Goal: Information Seeking & Learning: Learn about a topic

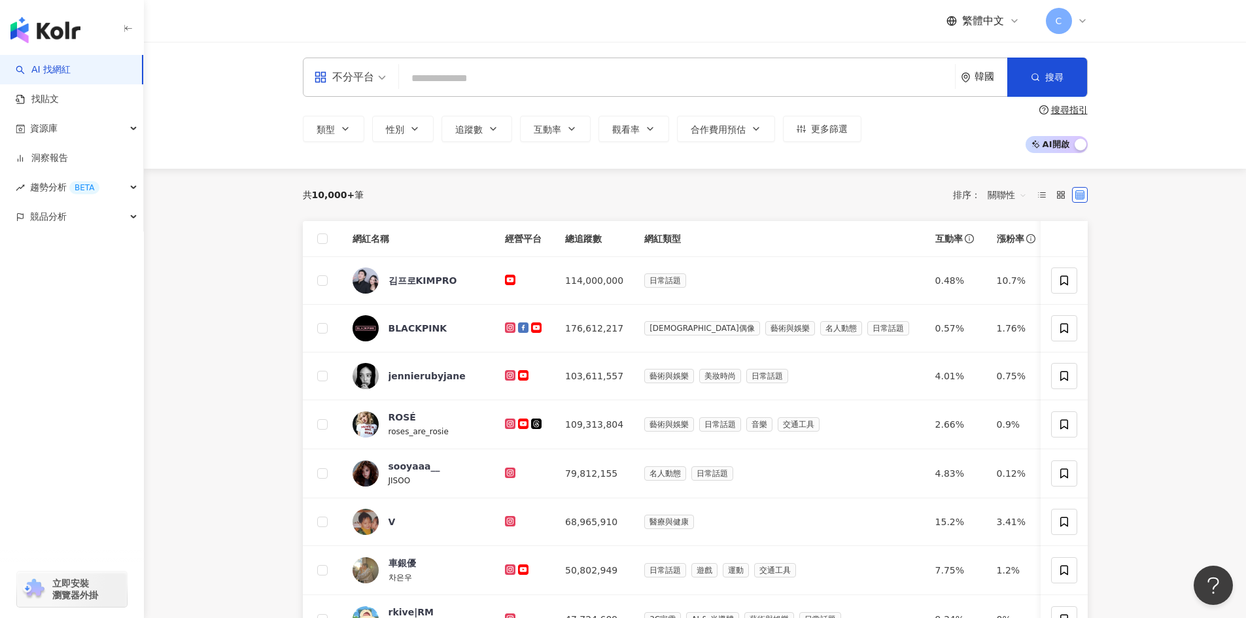
click at [474, 84] on input "search" at bounding box center [677, 78] width 546 height 25
click at [461, 84] on input "search" at bounding box center [677, 78] width 546 height 25
click at [690, 80] on input "search" at bounding box center [677, 78] width 546 height 25
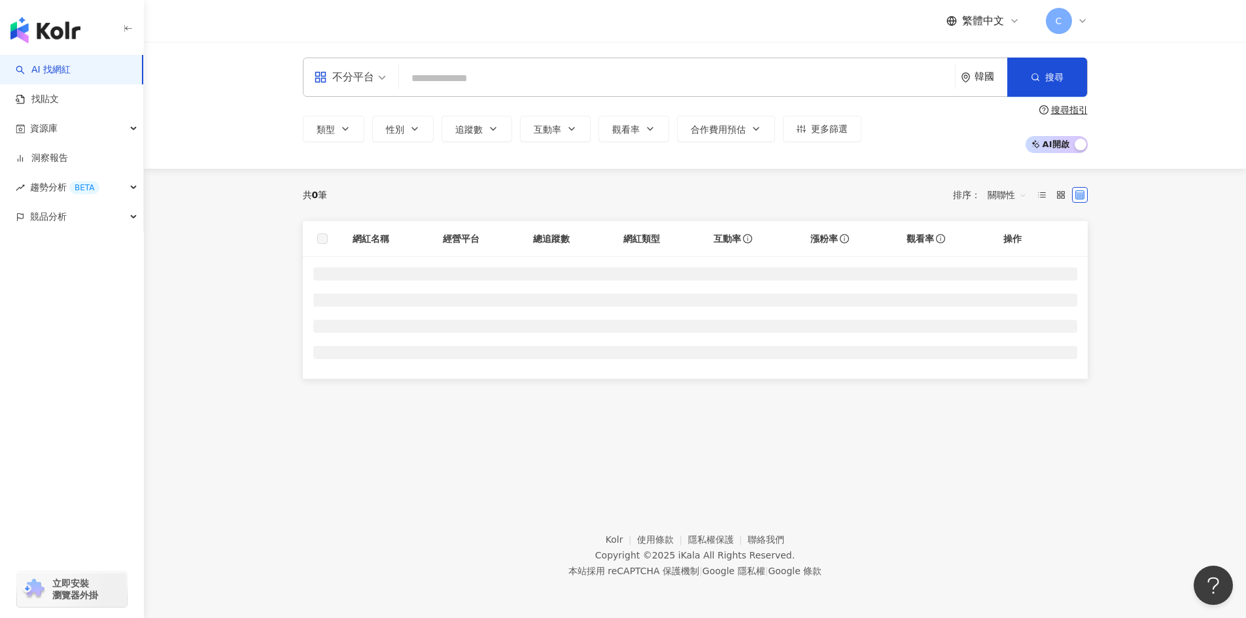
click at [430, 80] on input "search" at bounding box center [677, 78] width 546 height 25
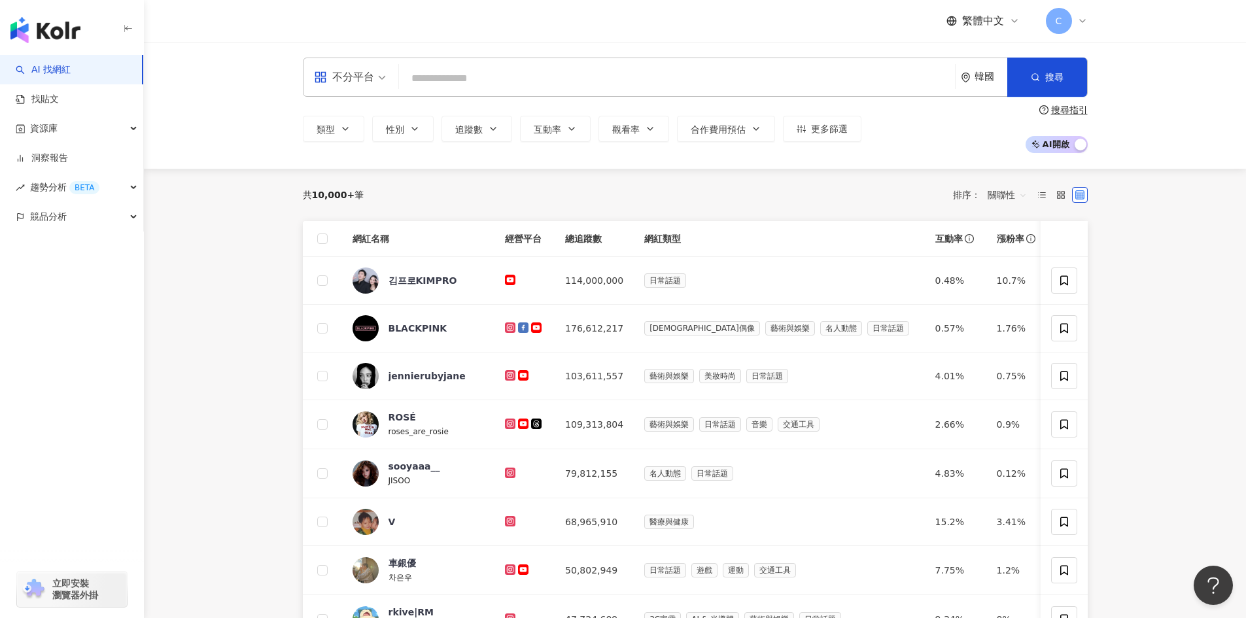
drag, startPoint x: 508, startPoint y: 72, endPoint x: 501, endPoint y: 71, distance: 7.9
click at [508, 73] on input "search" at bounding box center [677, 78] width 546 height 25
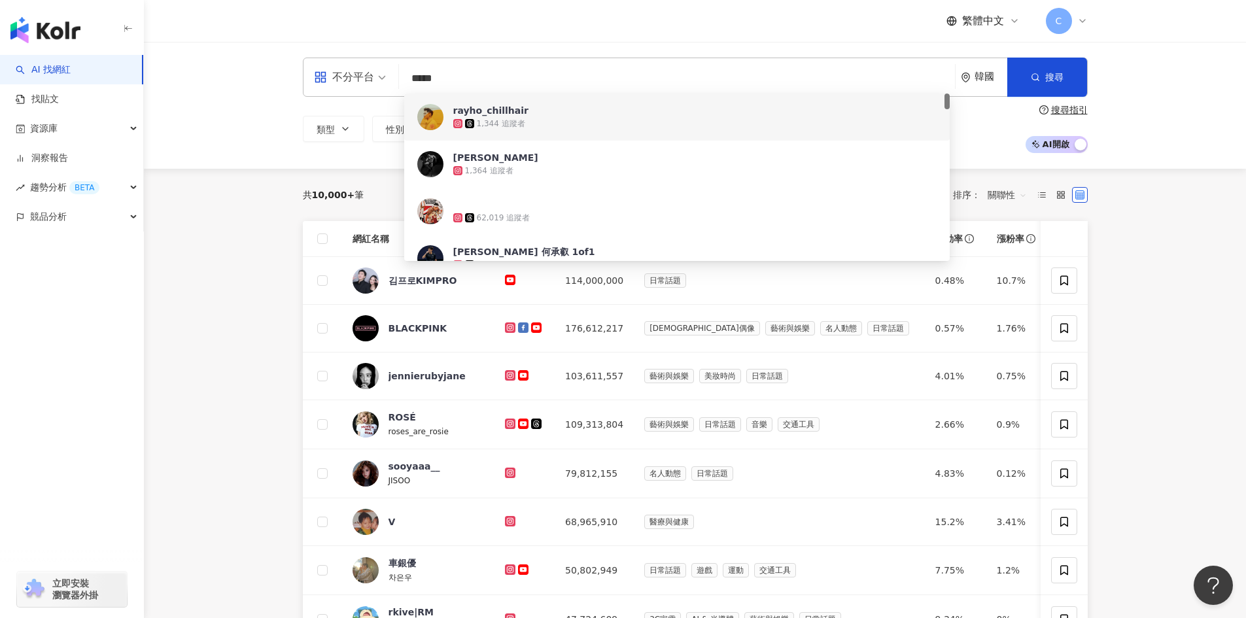
drag, startPoint x: 457, startPoint y: 84, endPoint x: 353, endPoint y: 85, distance: 104.0
click at [350, 85] on div "不分平台 ***** 韓國 搜尋 98fb3525-10a0-41f3-82e6-2b9d5afce5eb 47d4d733-a423-4c5b-8286-c…" at bounding box center [695, 77] width 785 height 39
paste input "search"
type input "*****"
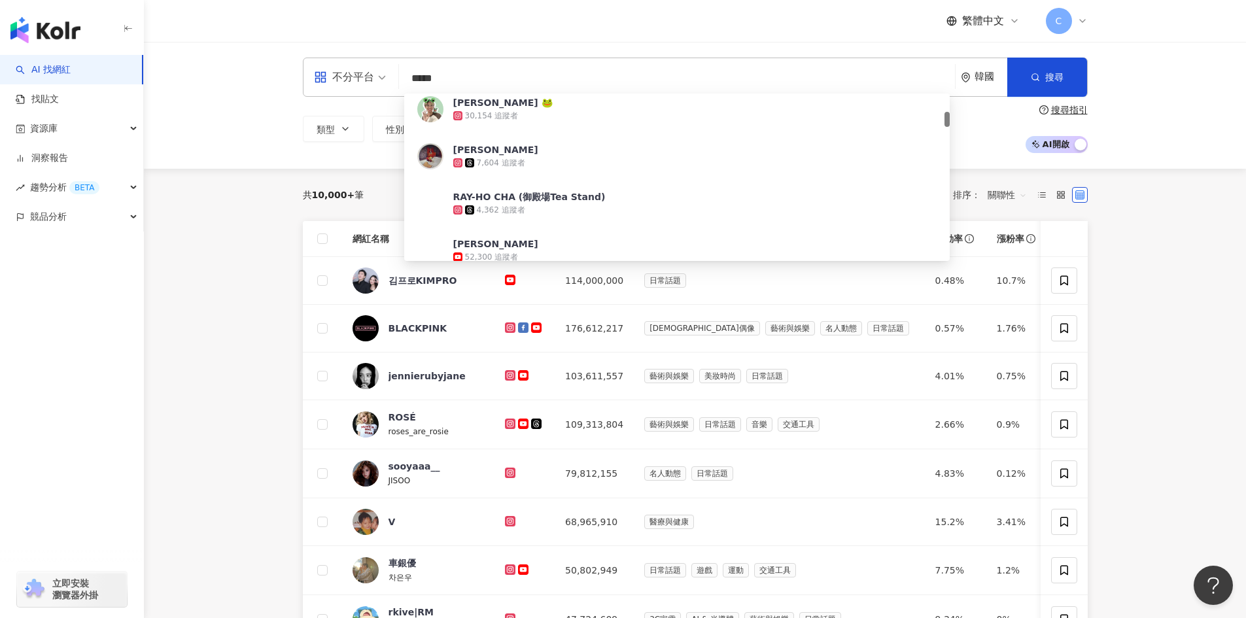
scroll to position [262, 0]
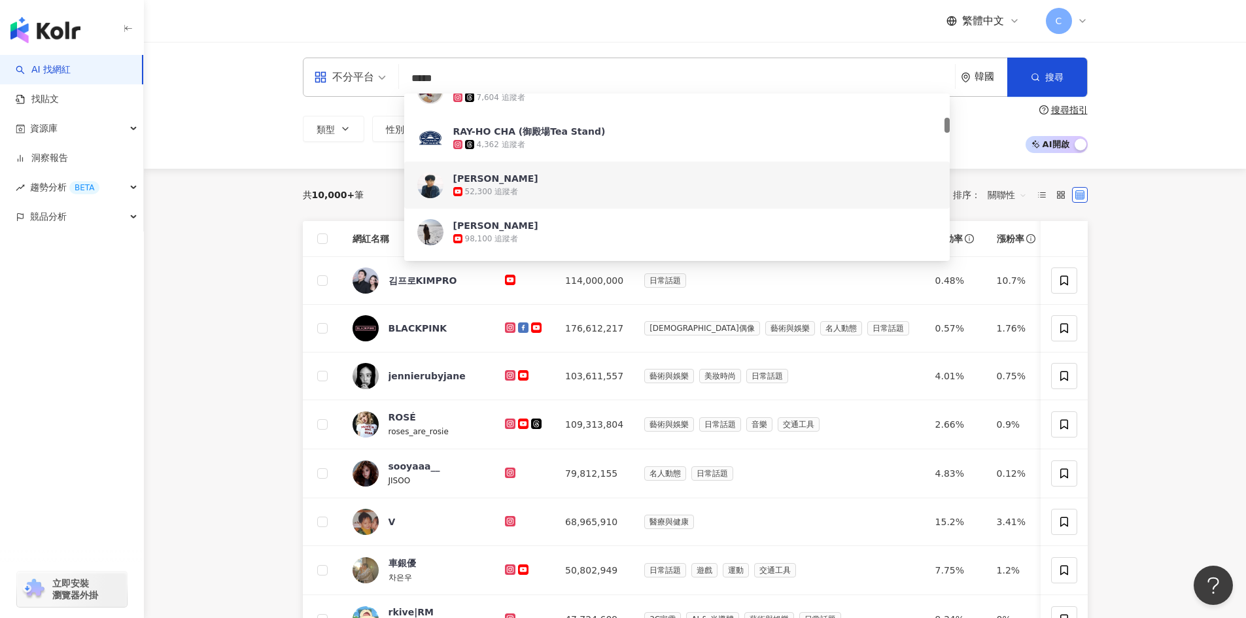
click at [501, 192] on div "52,300 追蹤者" at bounding box center [492, 191] width 54 height 11
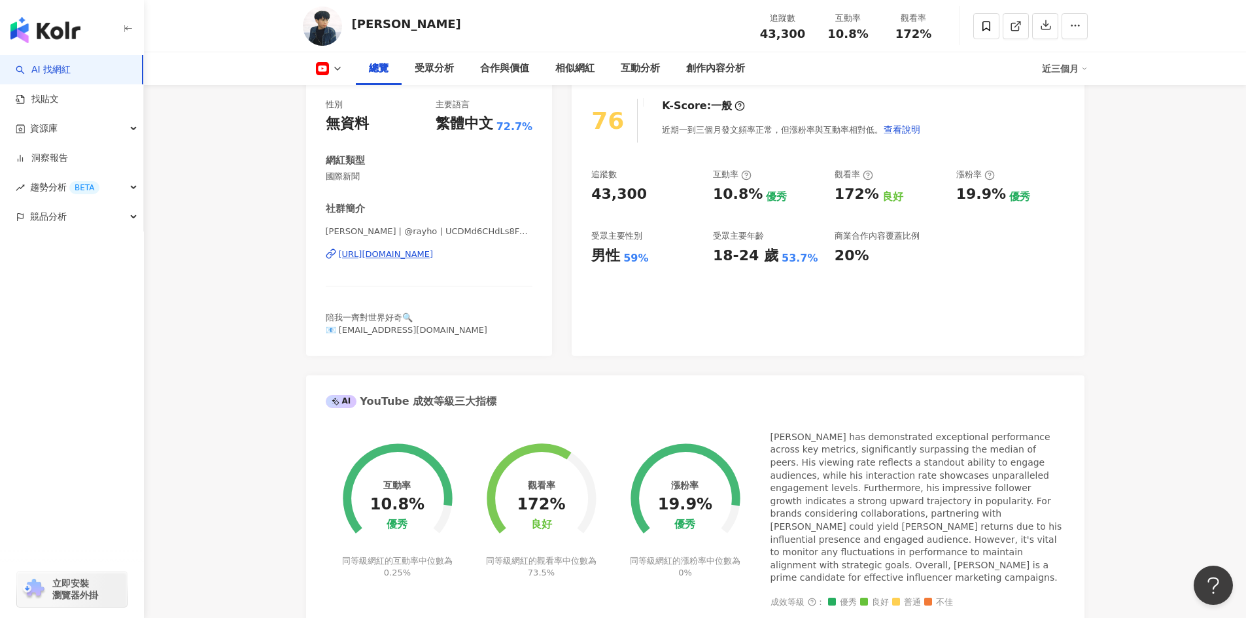
scroll to position [65, 0]
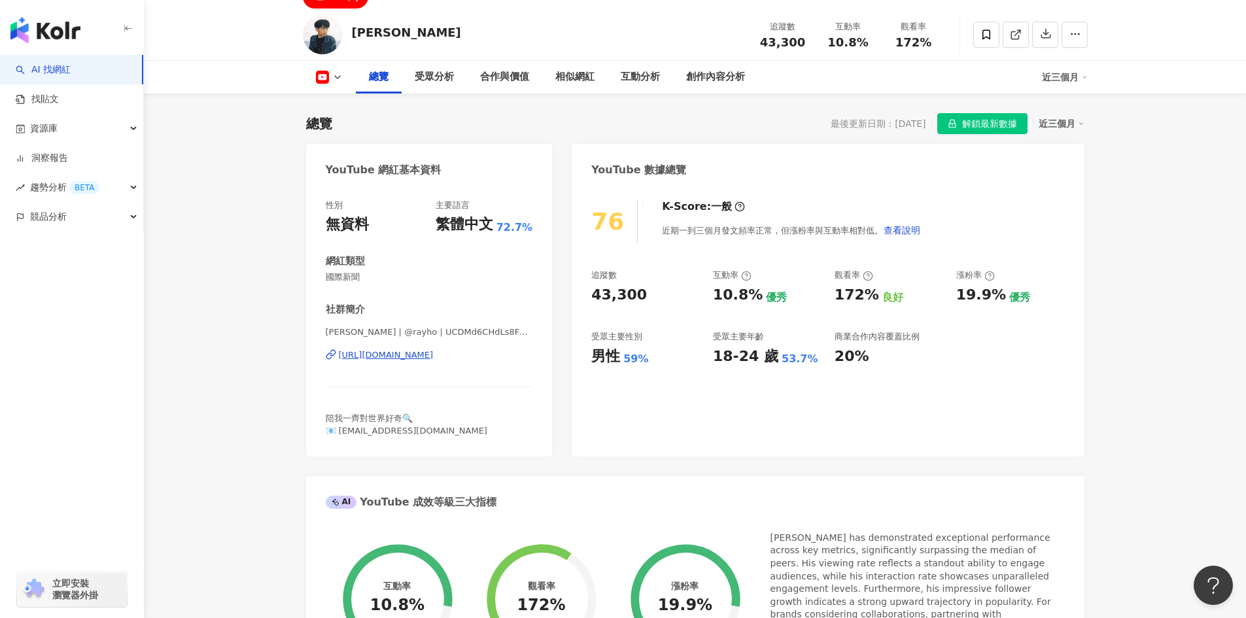
click at [972, 127] on span "解鎖最新數據" at bounding box center [989, 124] width 55 height 21
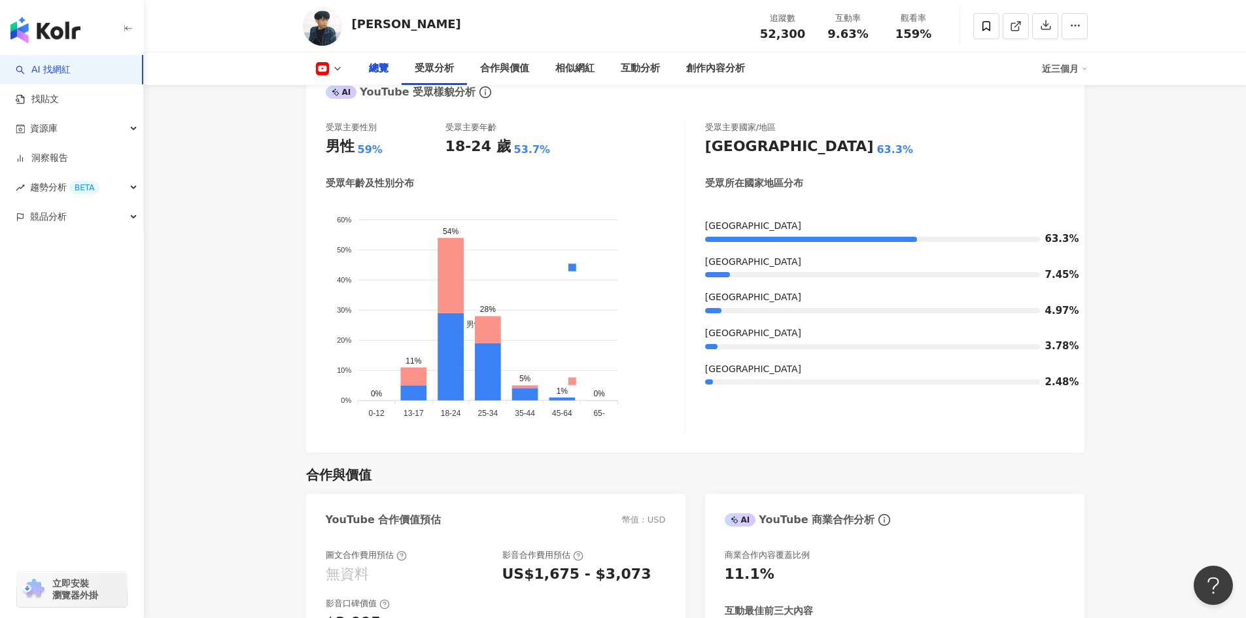
scroll to position [544, 0]
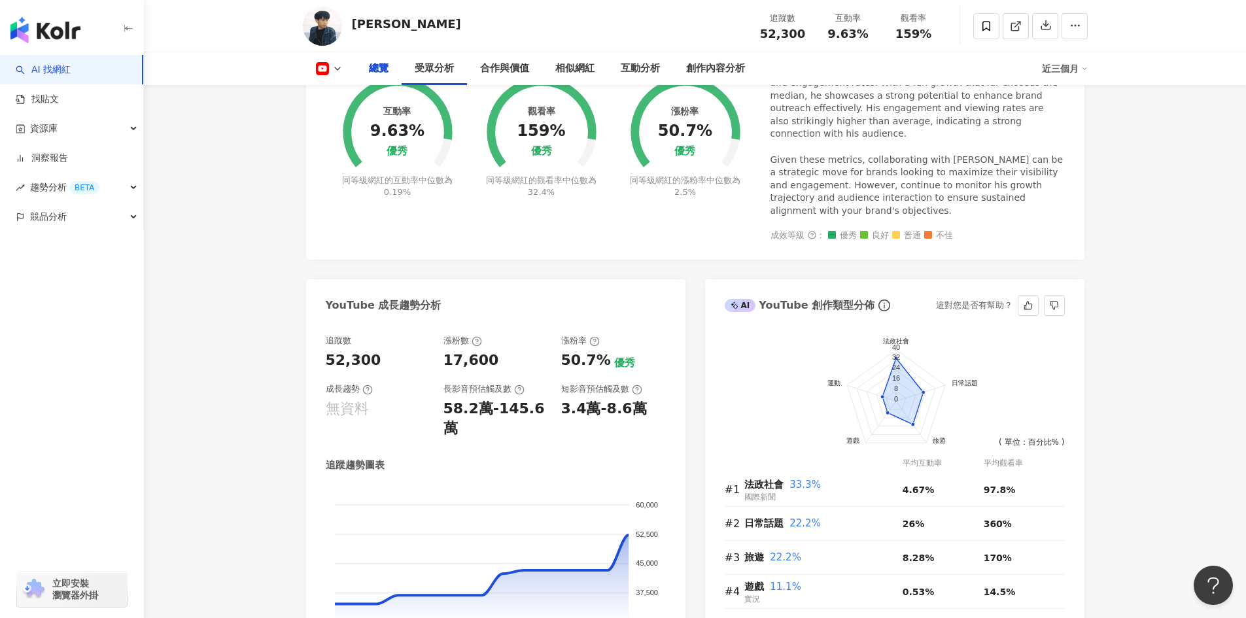
drag, startPoint x: 1155, startPoint y: 312, endPoint x: 1080, endPoint y: 145, distance: 182.8
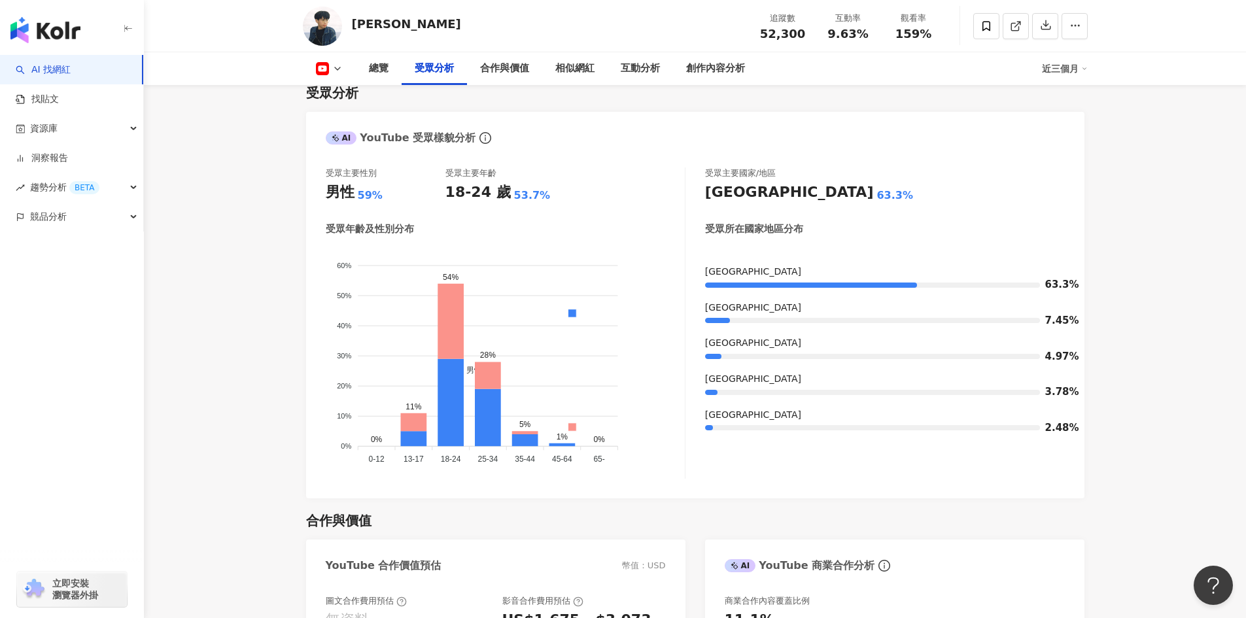
scroll to position [1178, 0]
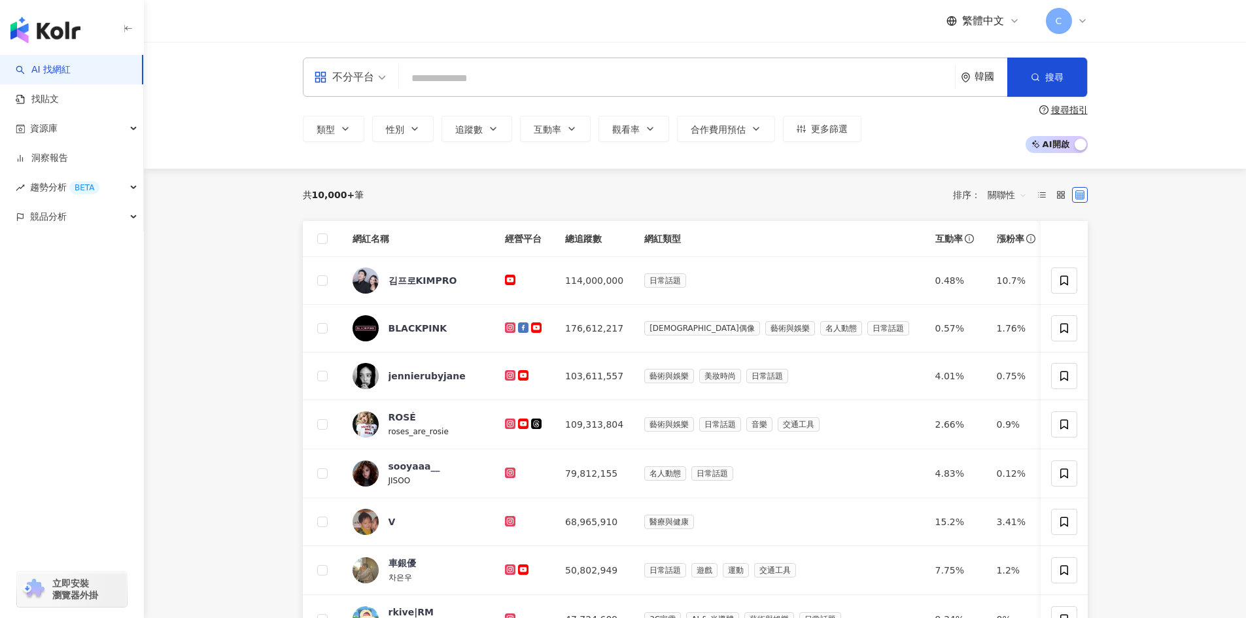
click at [436, 86] on input "search" at bounding box center [677, 78] width 546 height 25
paste input "*******"
type input "*******"
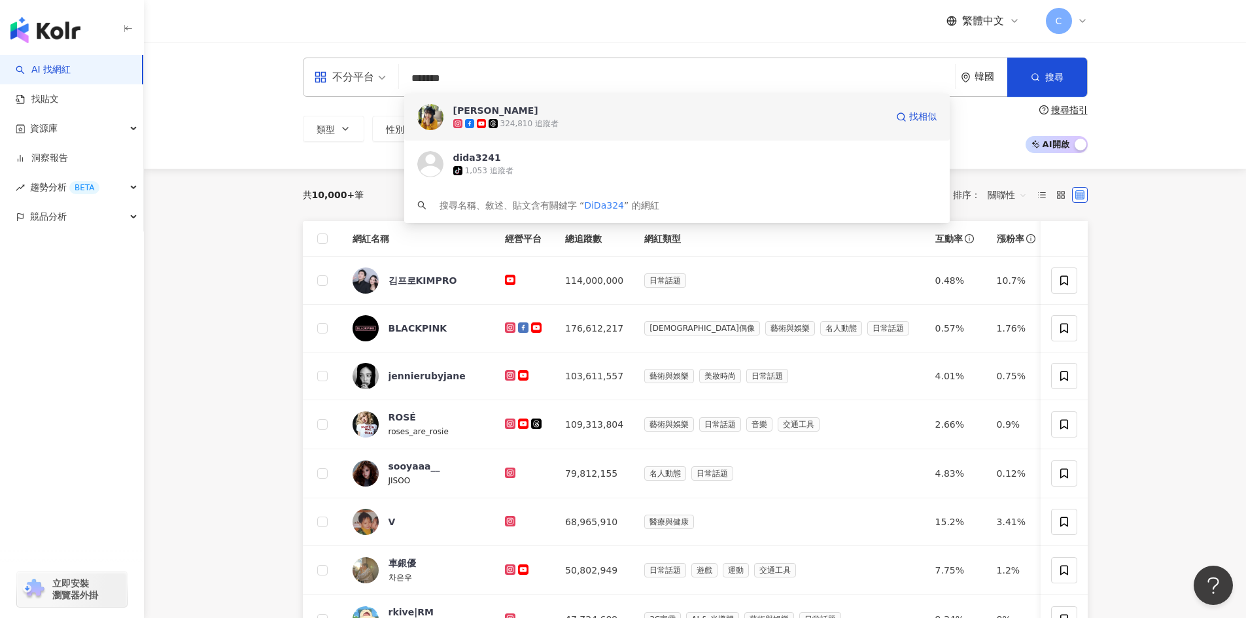
click at [513, 113] on span "狄達" at bounding box center [669, 110] width 433 height 13
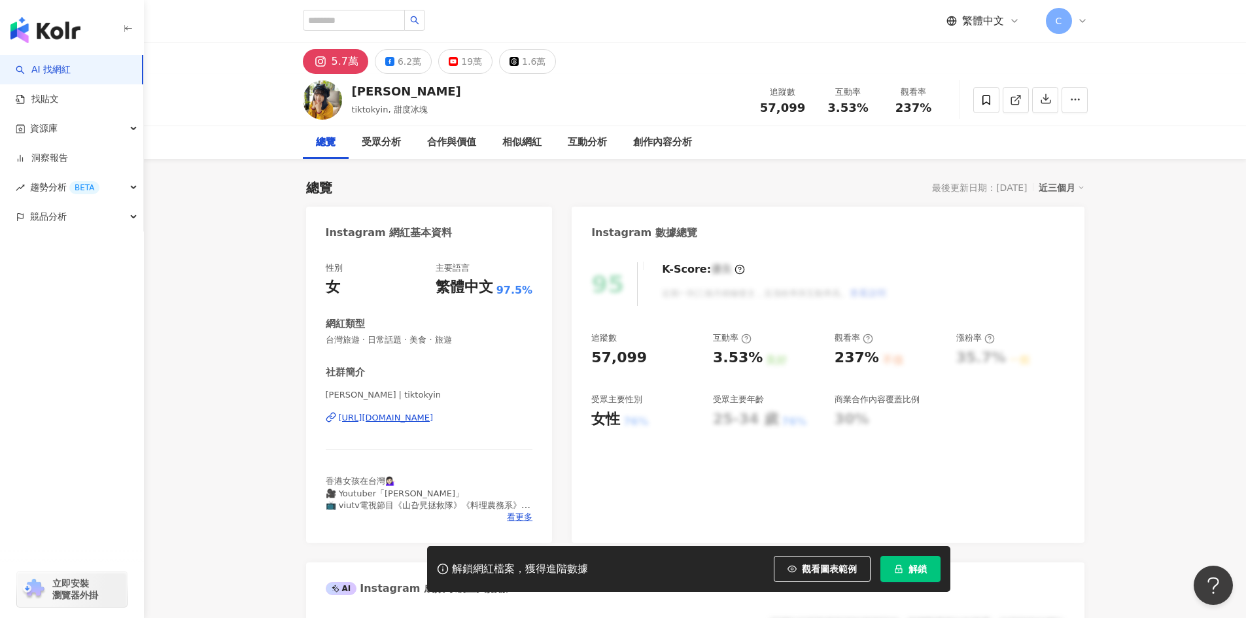
click at [900, 572] on icon "lock" at bounding box center [898, 569] width 9 height 9
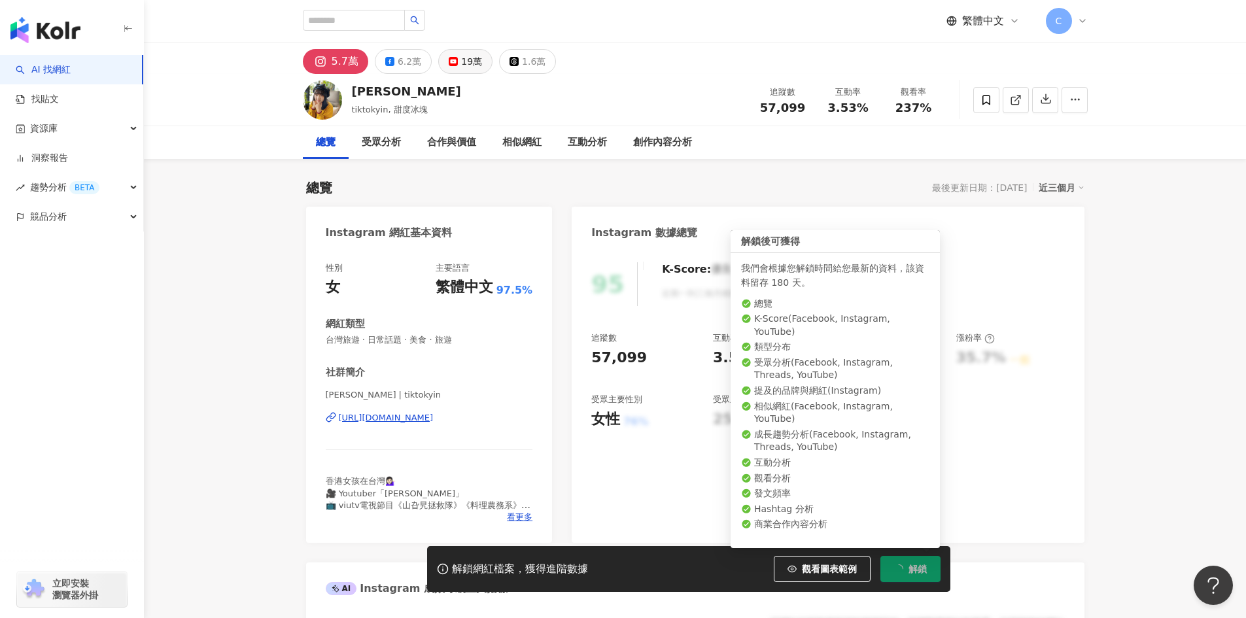
click at [461, 67] on div "19萬" at bounding box center [471, 61] width 21 height 18
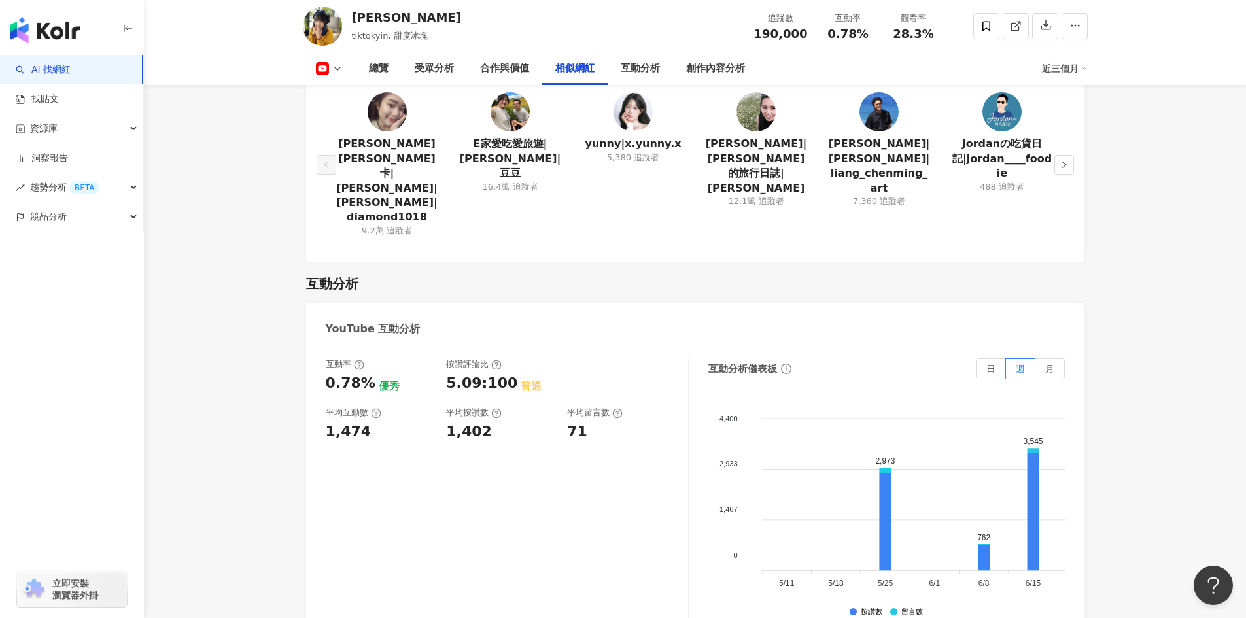
scroll to position [1832, 0]
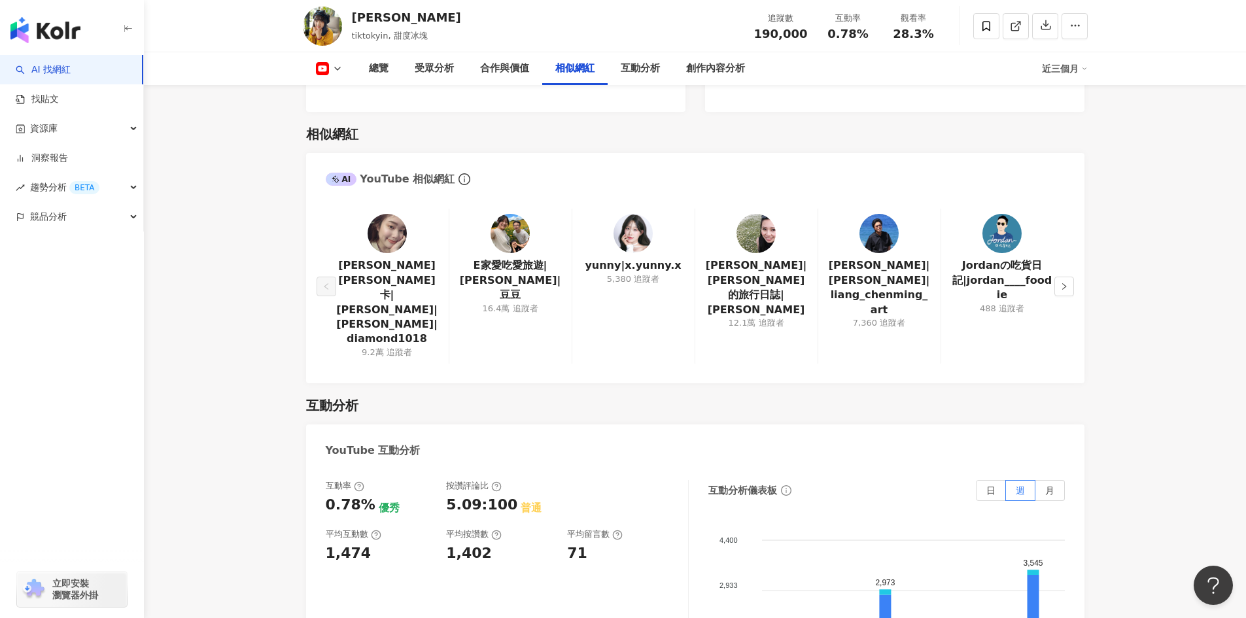
click at [1074, 242] on div "Jessica潔西卡|潔西卡|Jessica|diamond1018 9.2萬 追蹤者 E家愛吃愛旅遊|Elliott|豆豆 16.4萬 追蹤者 yunny|…" at bounding box center [695, 290] width 779 height 188
click at [1056, 277] on button "button" at bounding box center [1065, 287] width 20 height 20
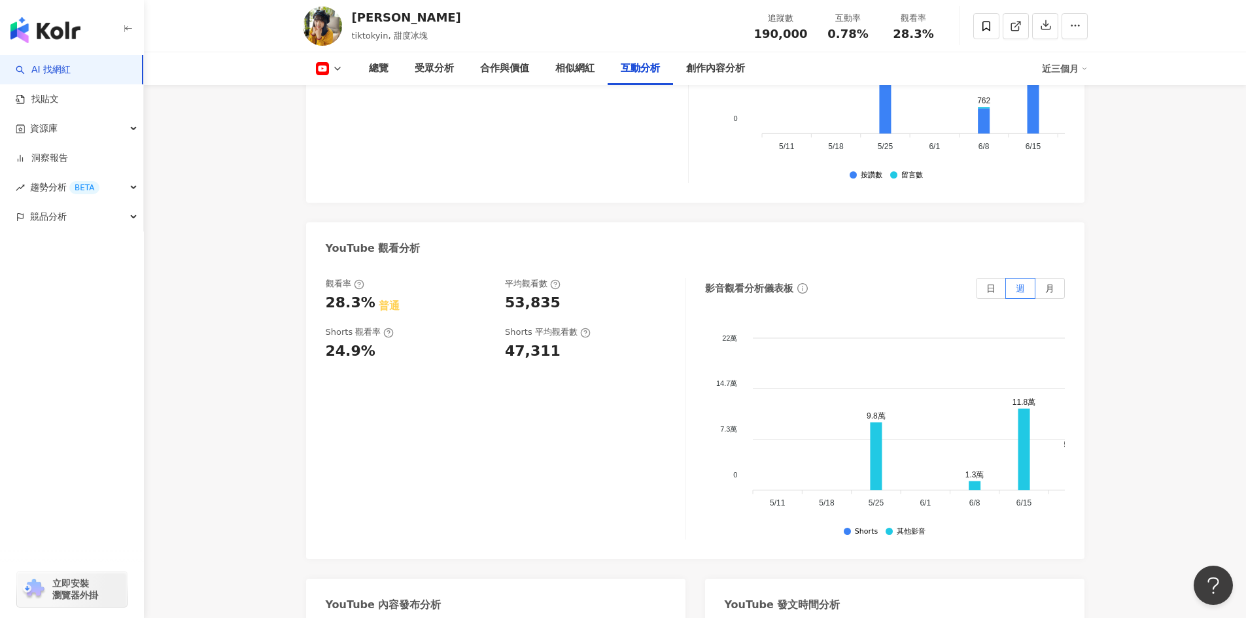
scroll to position [2356, 0]
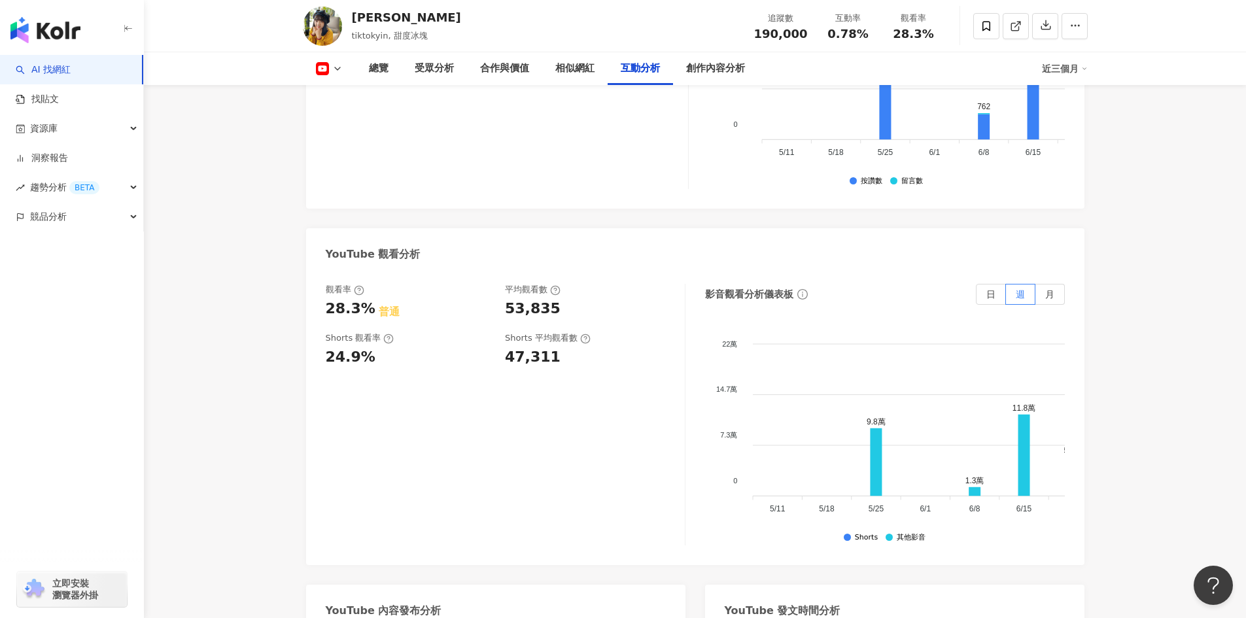
click at [1077, 74] on div "近三個月" at bounding box center [1065, 68] width 46 height 21
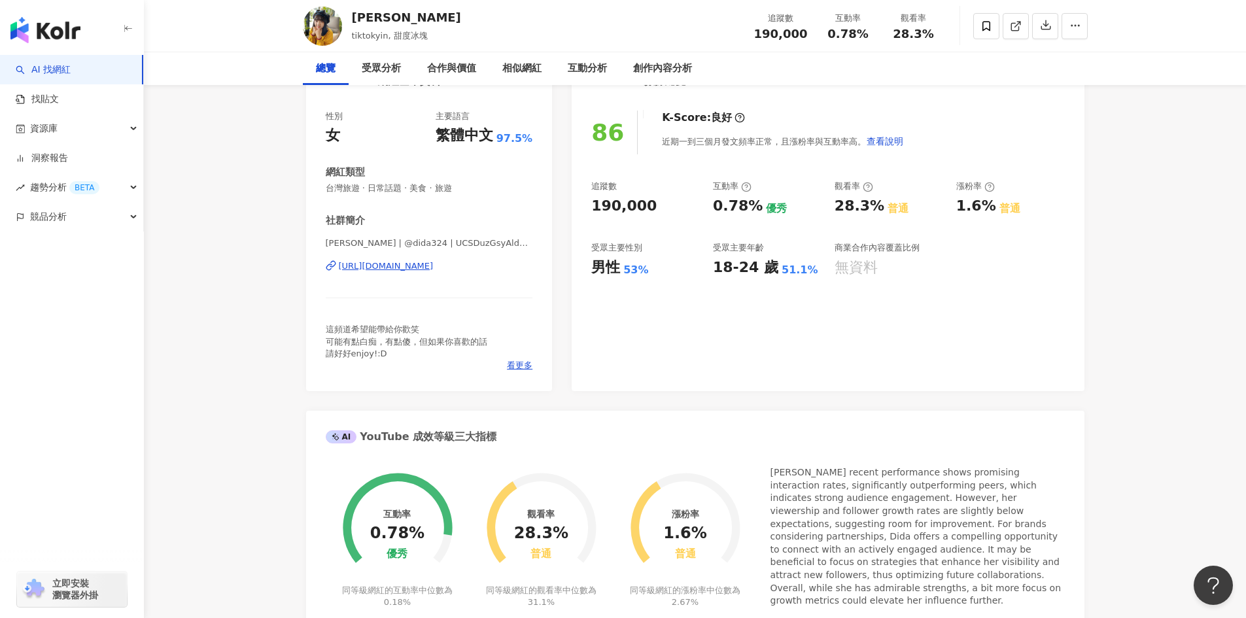
scroll to position [0, 0]
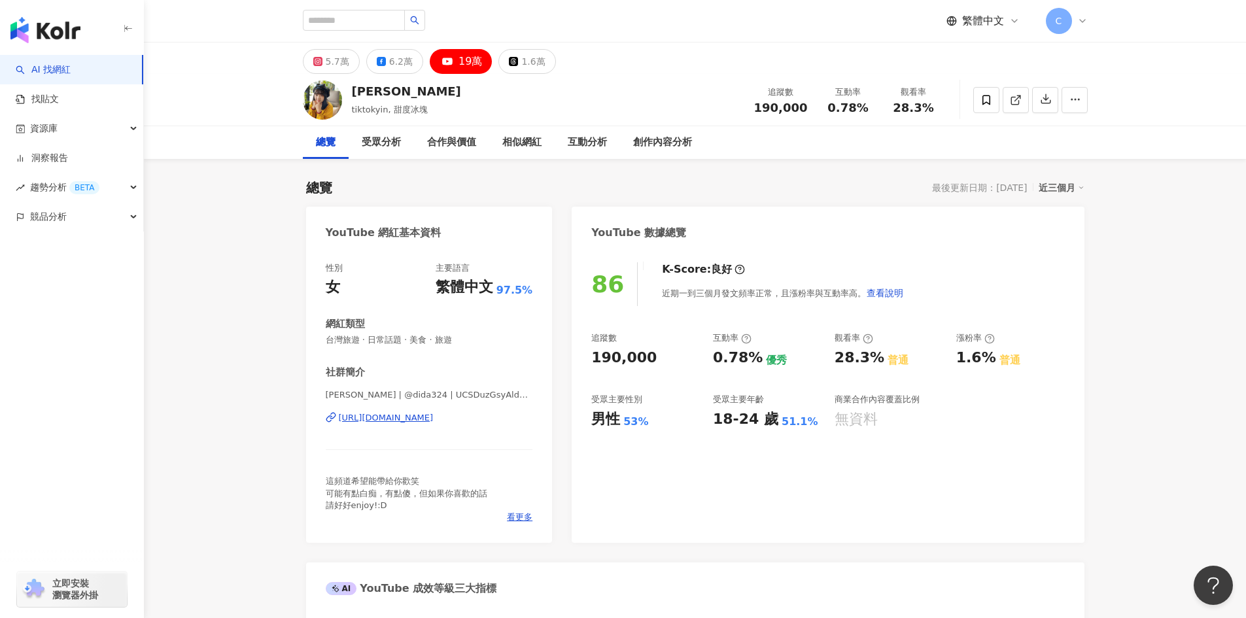
drag, startPoint x: 243, startPoint y: 232, endPoint x: 239, endPoint y: 91, distance: 140.8
click at [357, 24] on input "search" at bounding box center [354, 20] width 102 height 21
paste input "**********"
type input "**********"
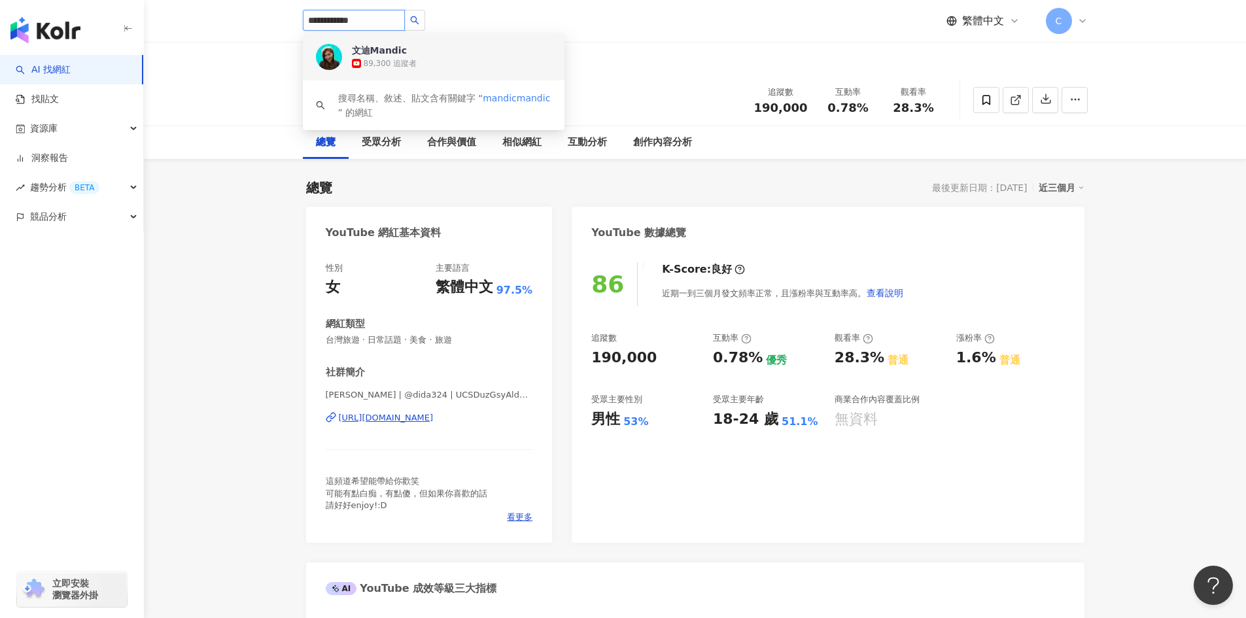
click at [359, 51] on div "文迪Mandic" at bounding box center [379, 50] width 55 height 13
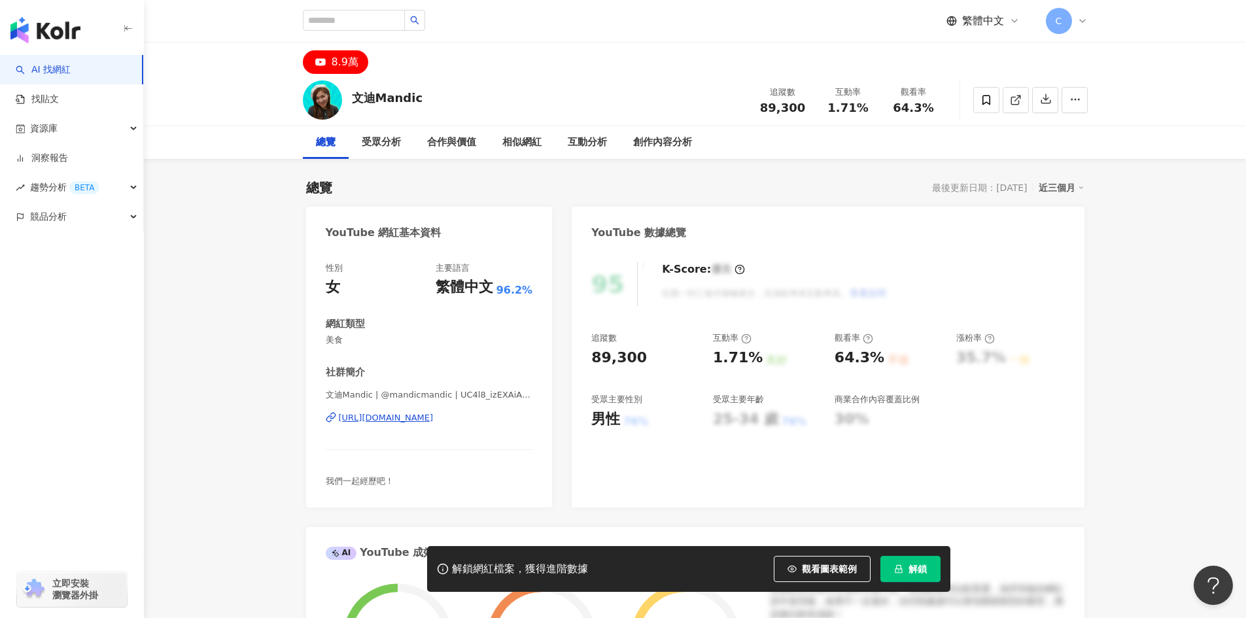
click at [900, 576] on button "解鎖" at bounding box center [911, 569] width 60 height 26
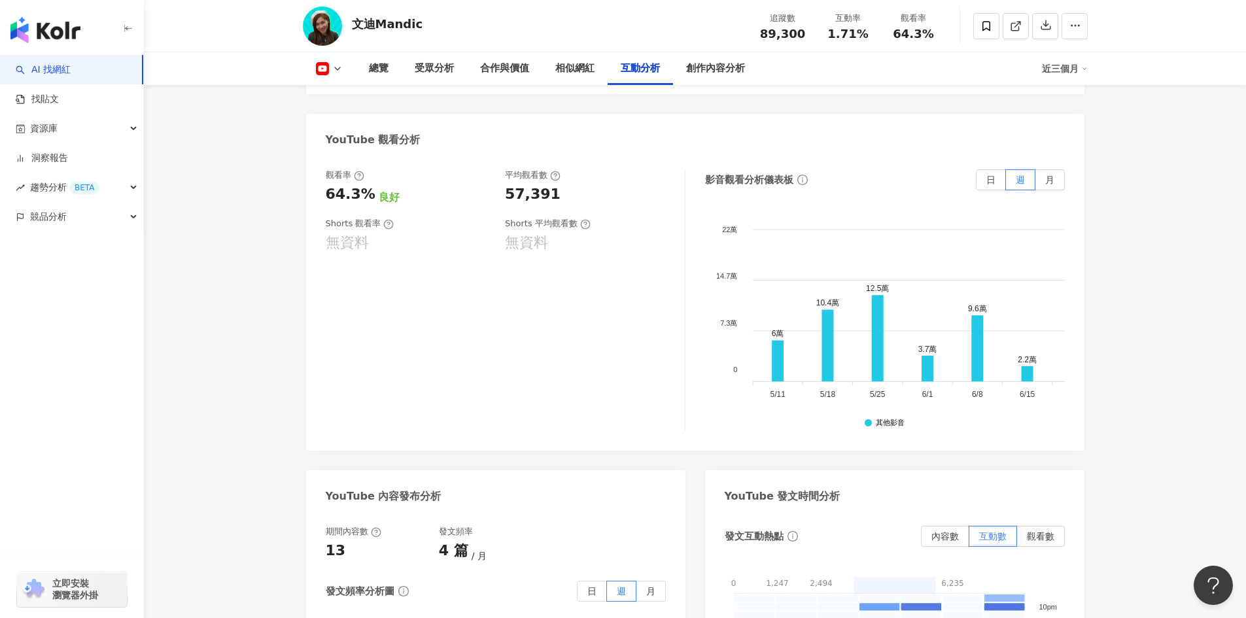
scroll to position [2617, 0]
